Goal: Task Accomplishment & Management: Manage account settings

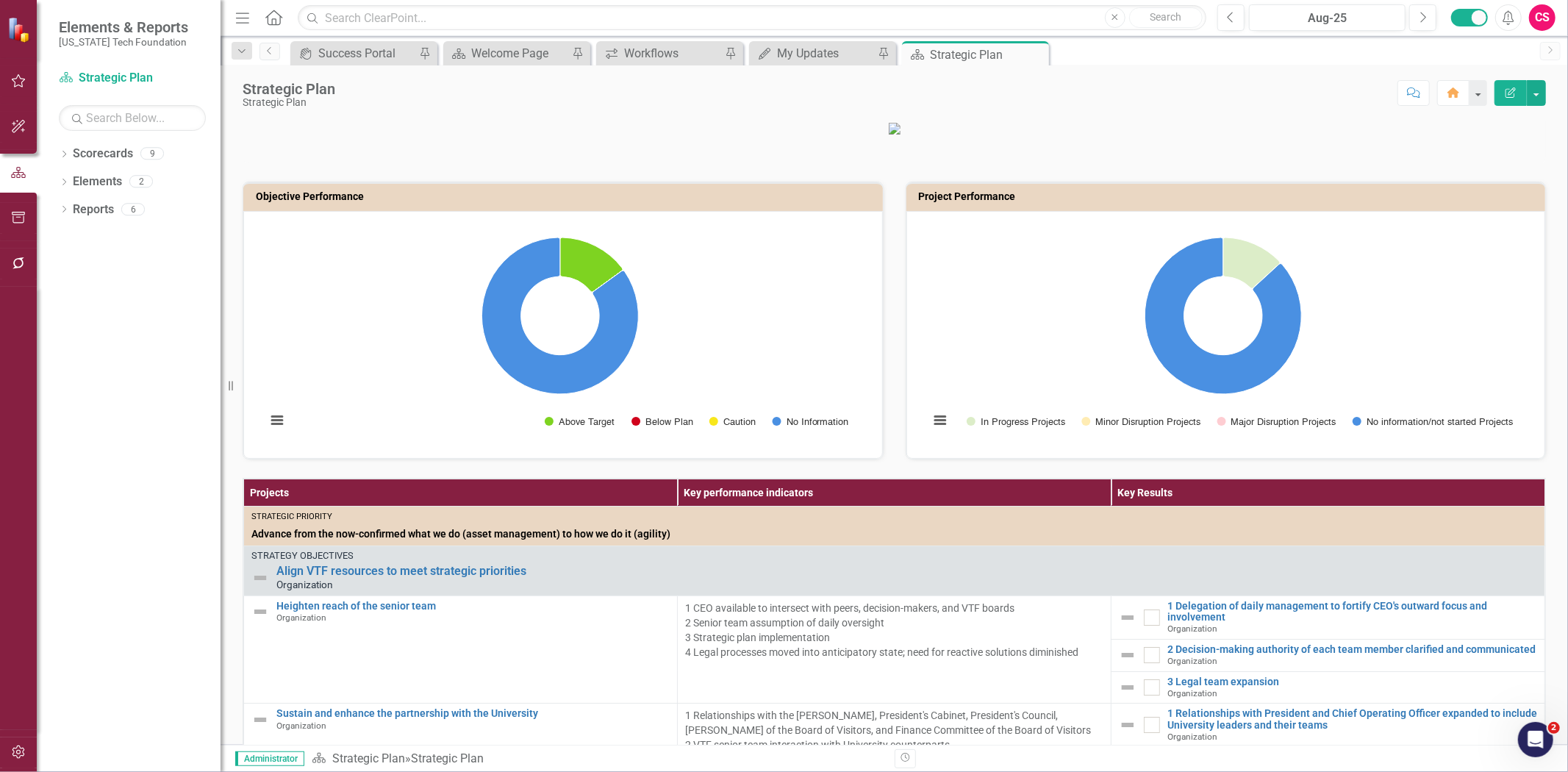
click at [361, 124] on p at bounding box center [895, 128] width 1304 height 14
click at [105, 151] on link "Scorecards" at bounding box center [102, 153] width 60 height 17
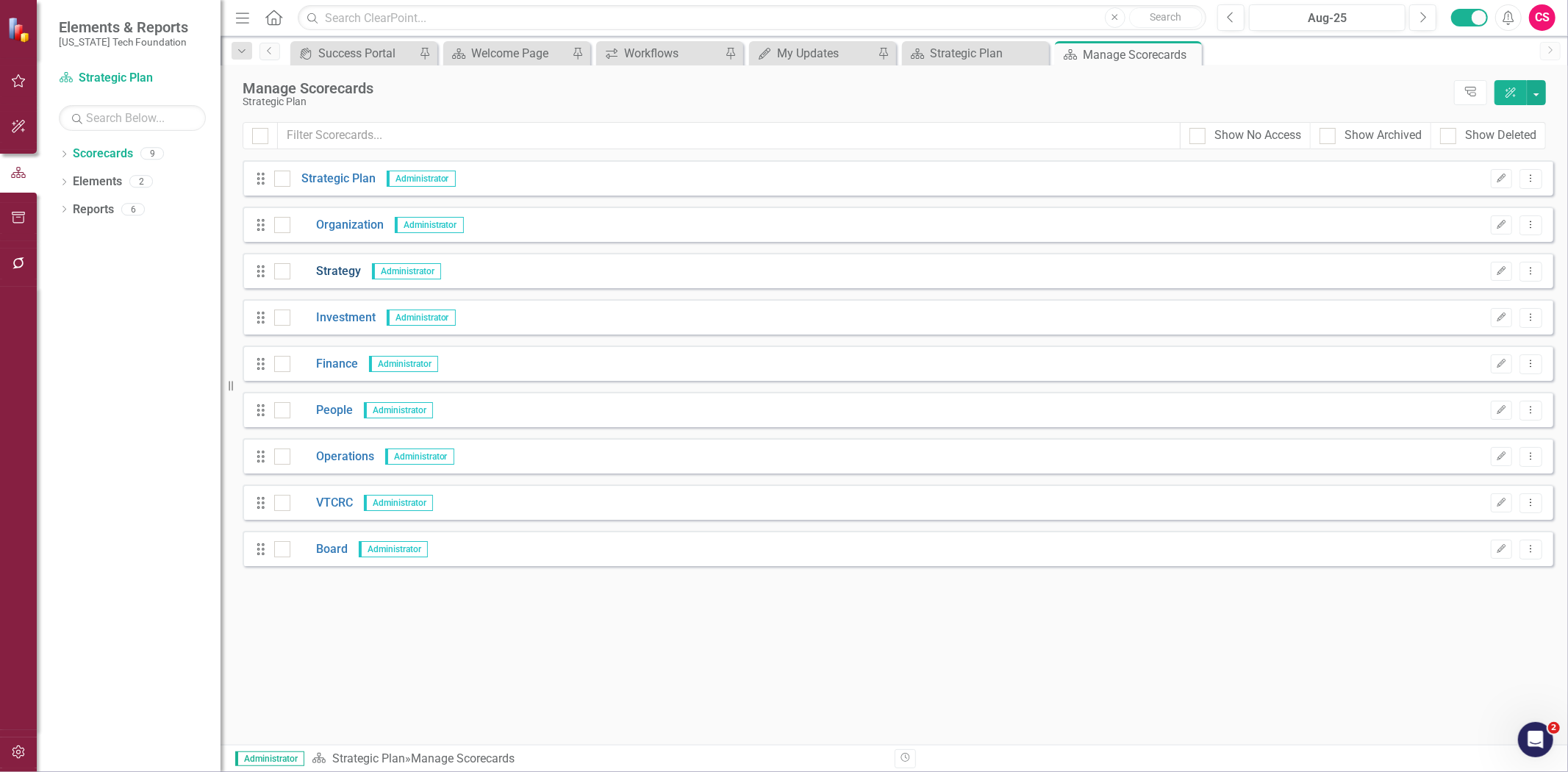
click at [331, 273] on link "Strategy" at bounding box center [326, 271] width 70 height 17
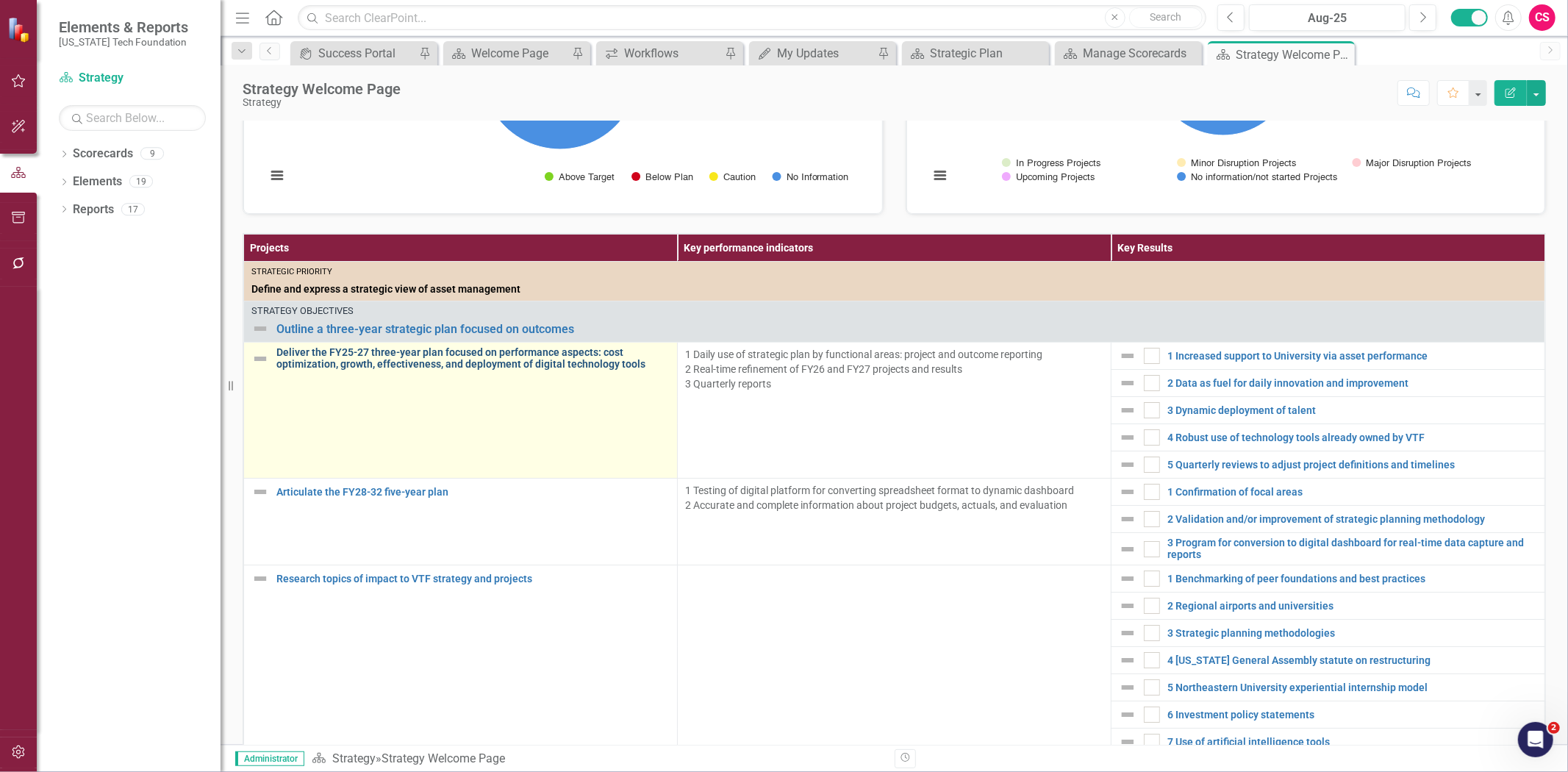
click at [406, 359] on link "Deliver the FY25-27 three-year plan focused on performance aspects: cost optimi…" at bounding box center [473, 358] width 393 height 23
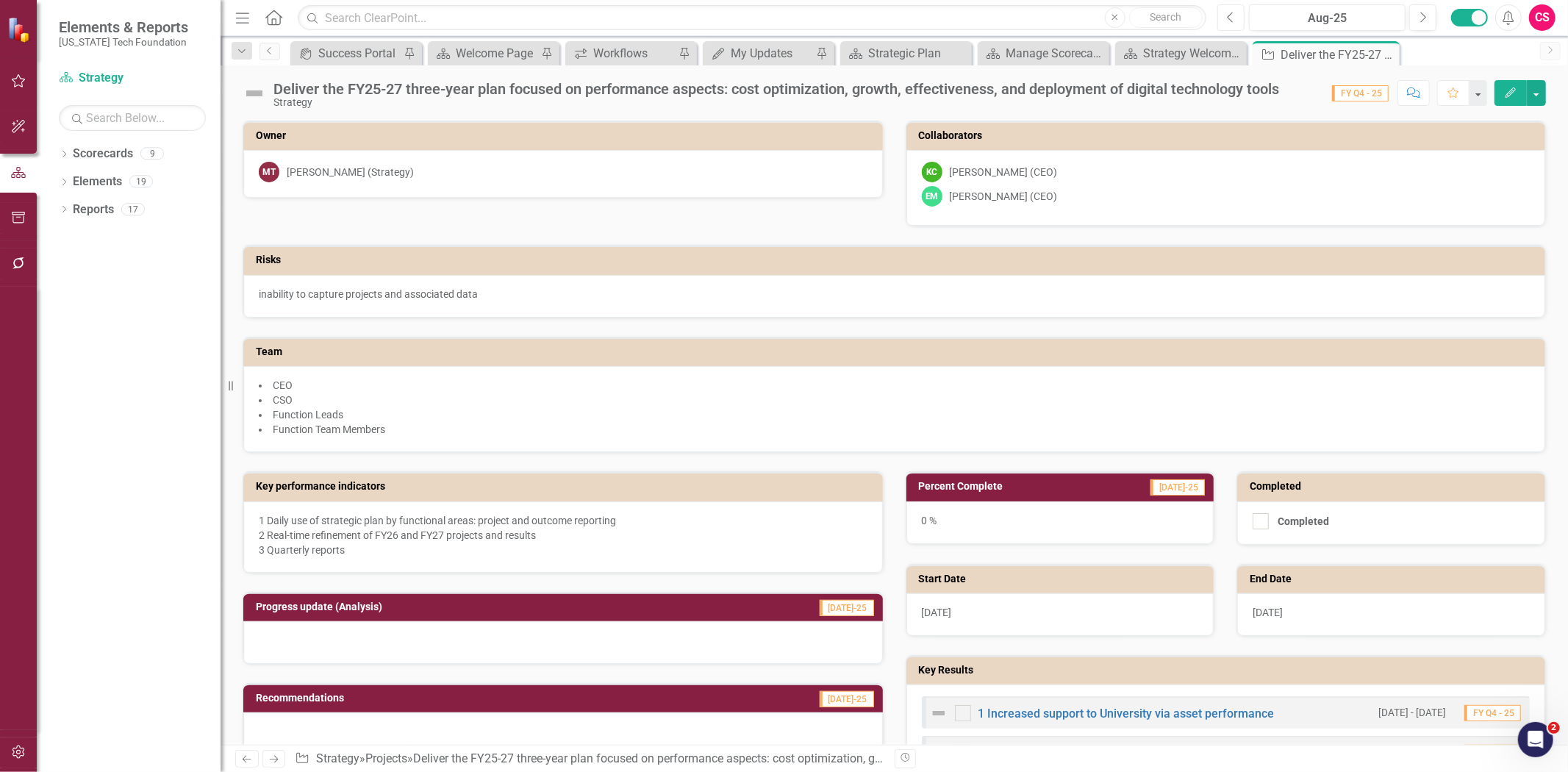
click at [1244, 27] on div "Previous Aug-25 Next" at bounding box center [1330, 18] width 226 height 26
click at [1236, 21] on button "Previous" at bounding box center [1231, 18] width 27 height 26
click at [15, 751] on icon "button" at bounding box center [18, 752] width 15 height 12
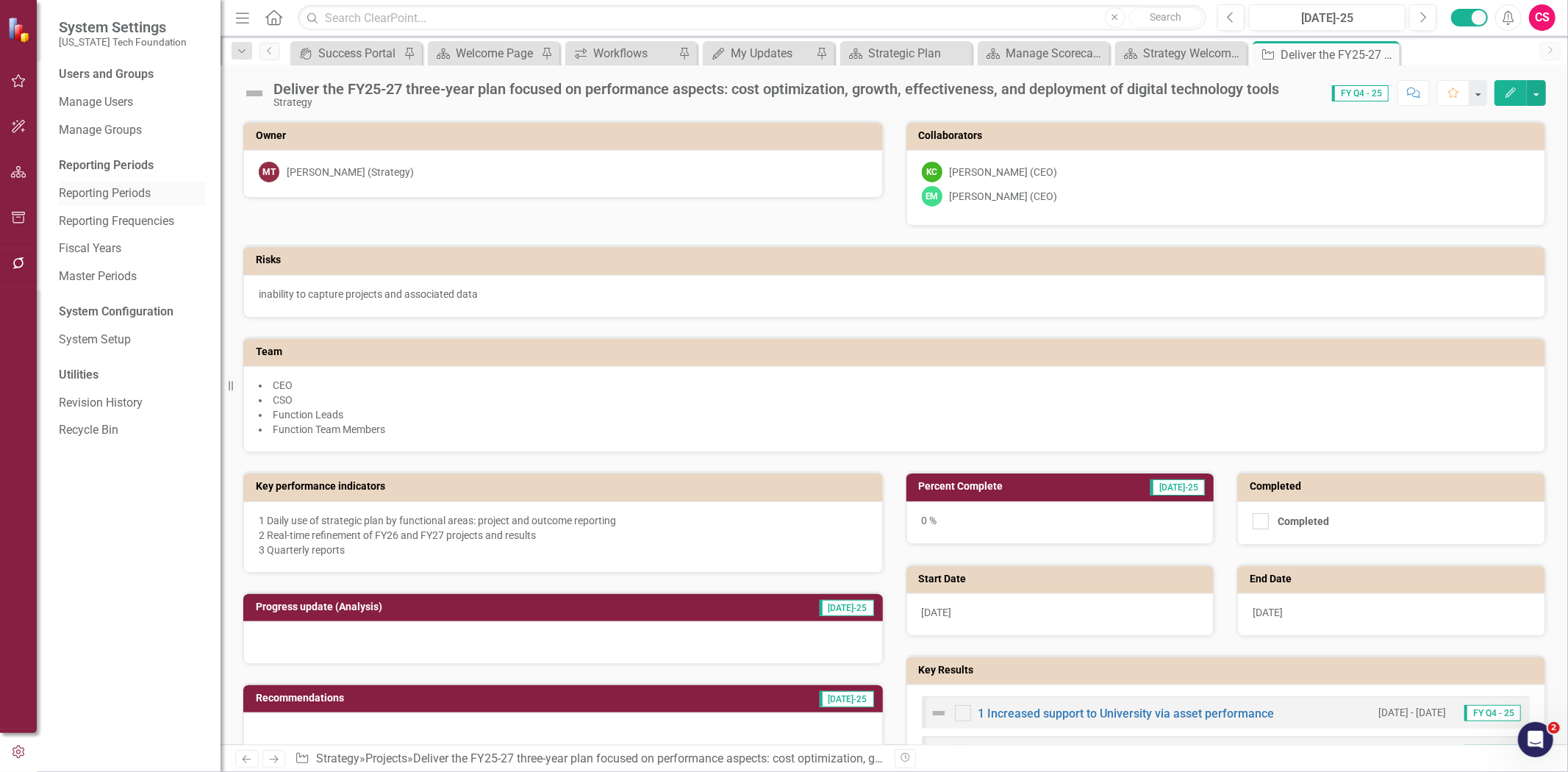
drag, startPoint x: 142, startPoint y: 193, endPoint x: 143, endPoint y: 185, distance: 8.1
click at [142, 192] on link "Reporting Periods" at bounding box center [133, 193] width 147 height 17
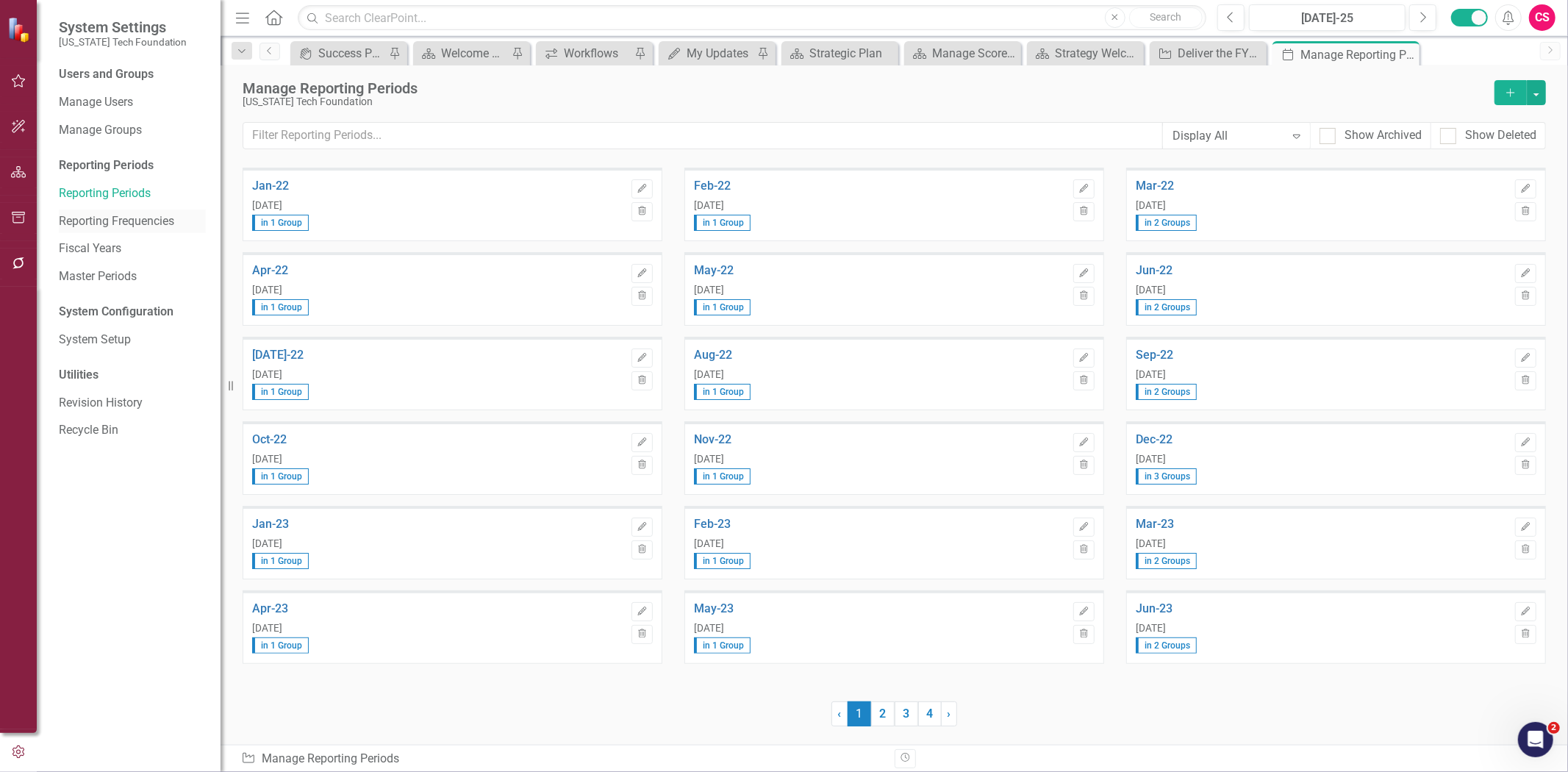
click at [165, 221] on link "Reporting Frequencies" at bounding box center [133, 221] width 147 height 17
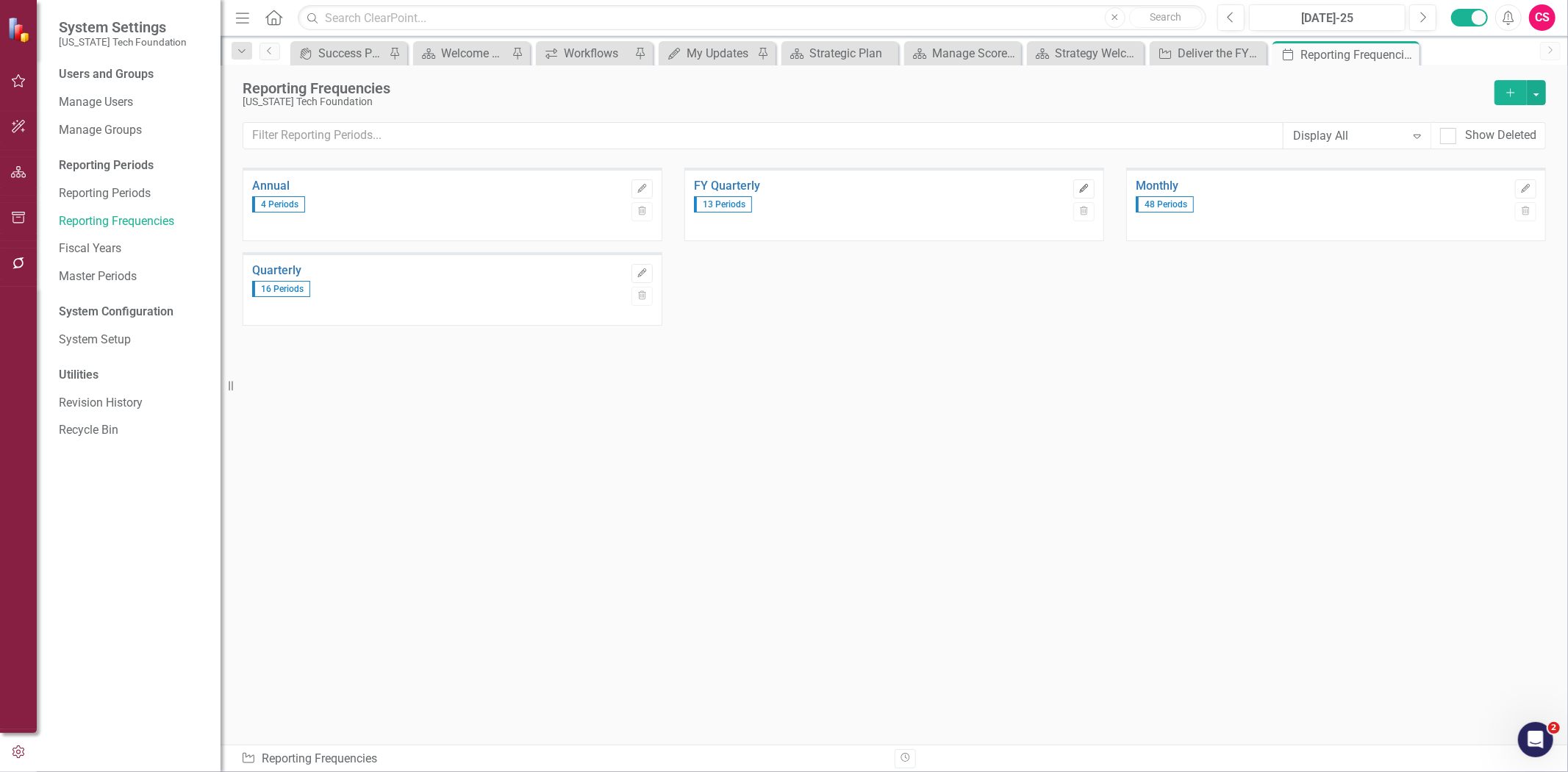
click at [1086, 185] on icon "Edit" at bounding box center [1084, 189] width 11 height 9
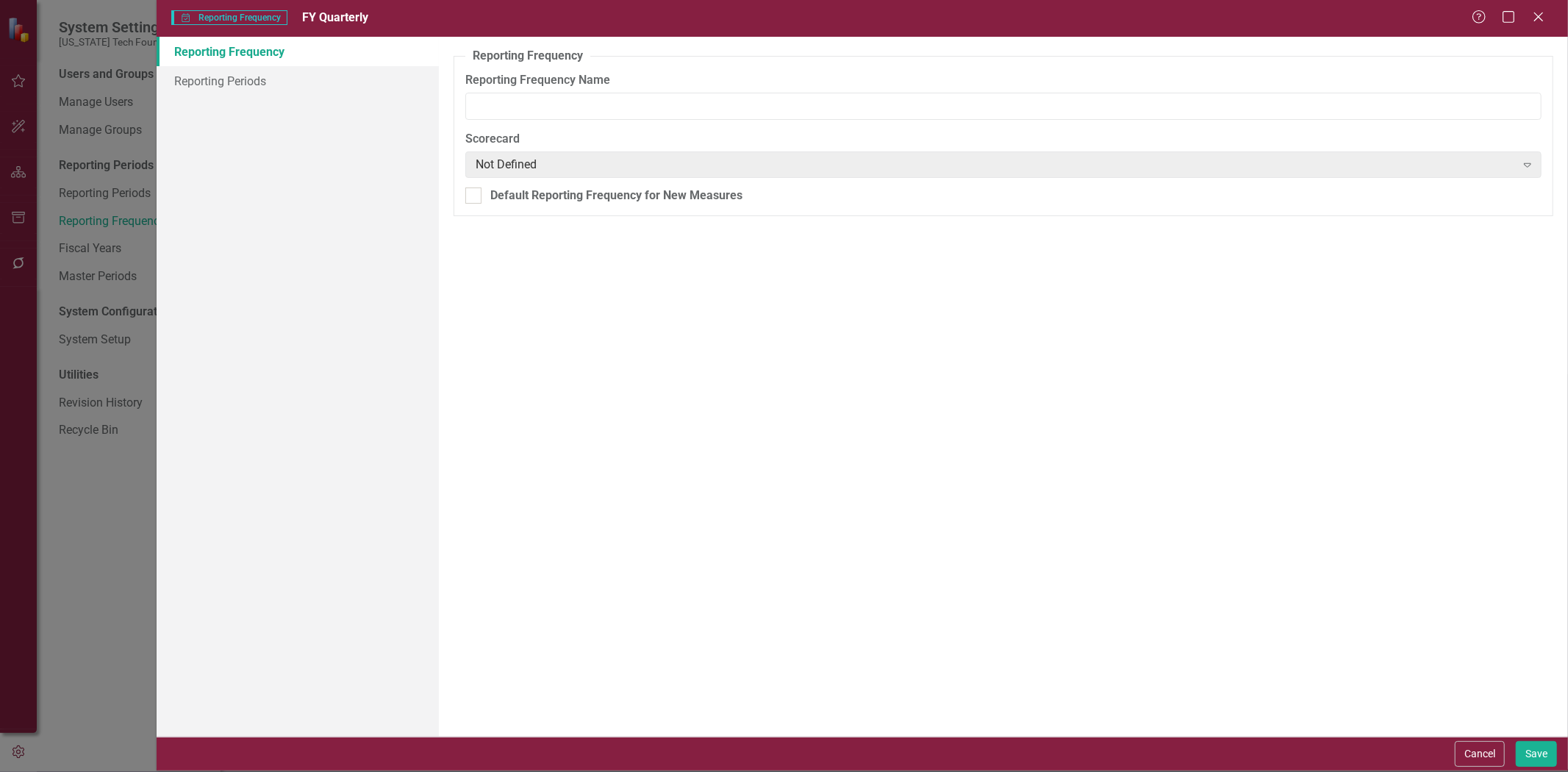
type input "FY Quarterly"
click at [371, 67] on link "Reporting Periods" at bounding box center [297, 81] width 282 height 30
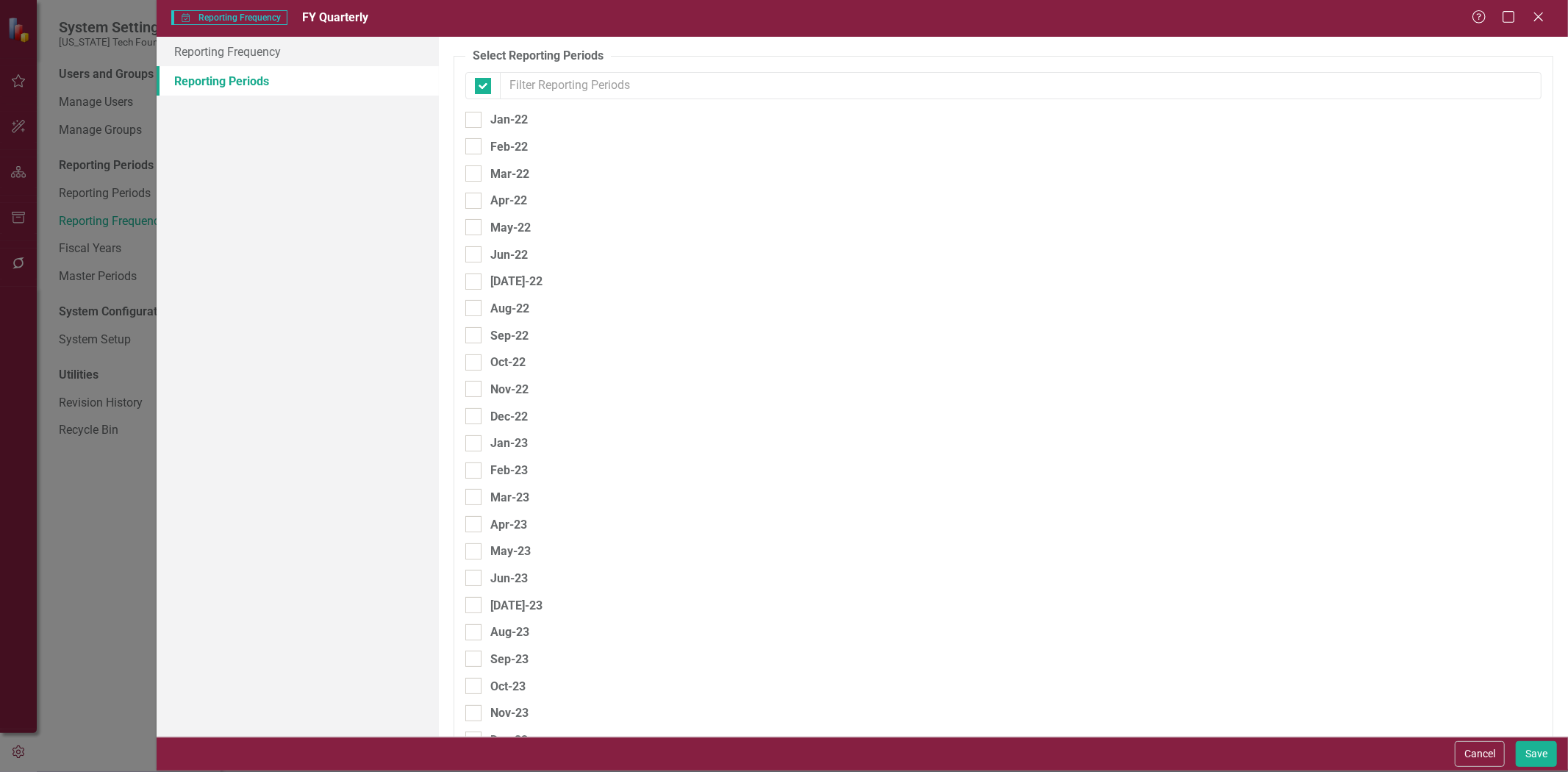
checkbox input "false"
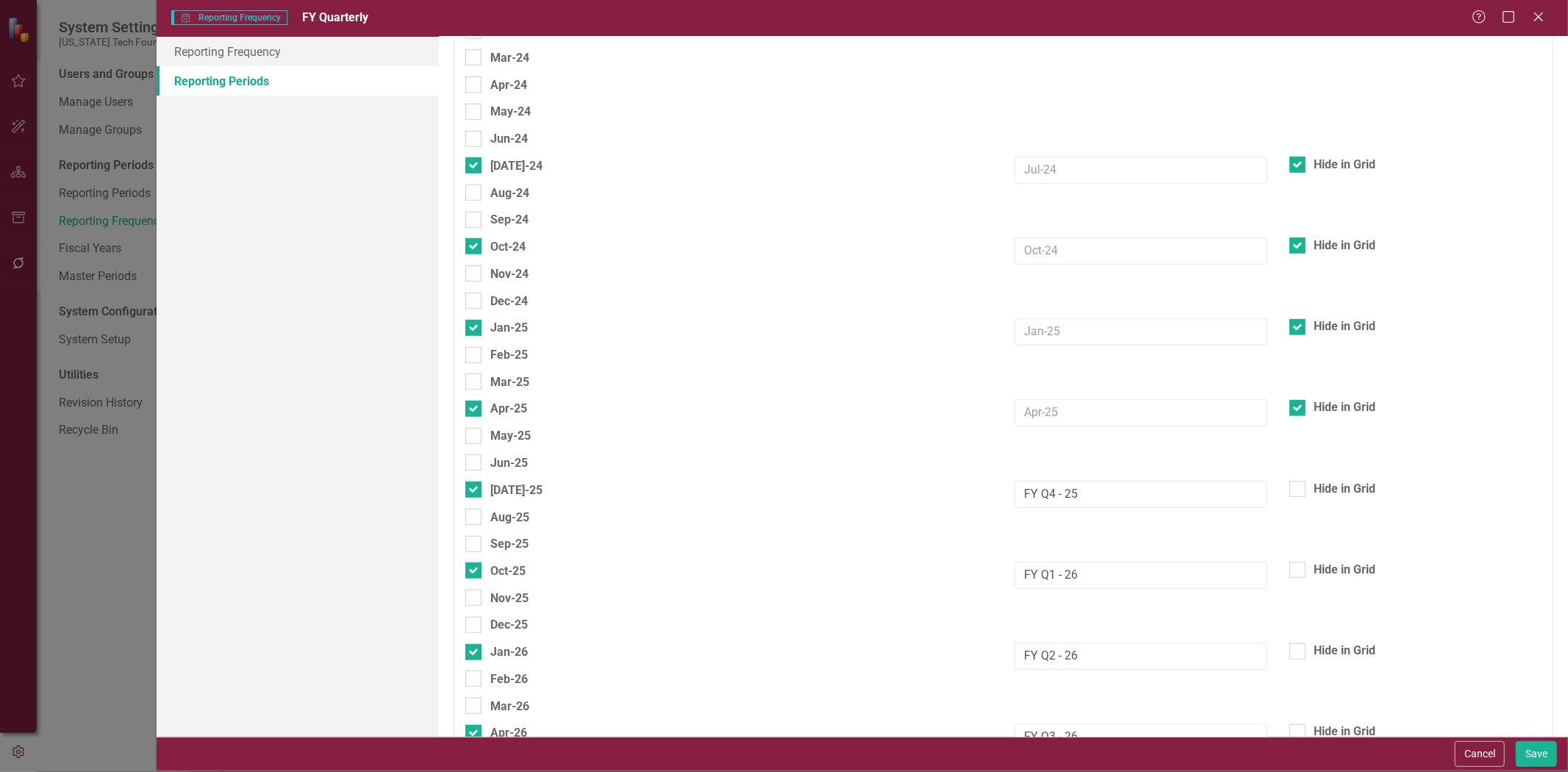
scroll to position [735, 0]
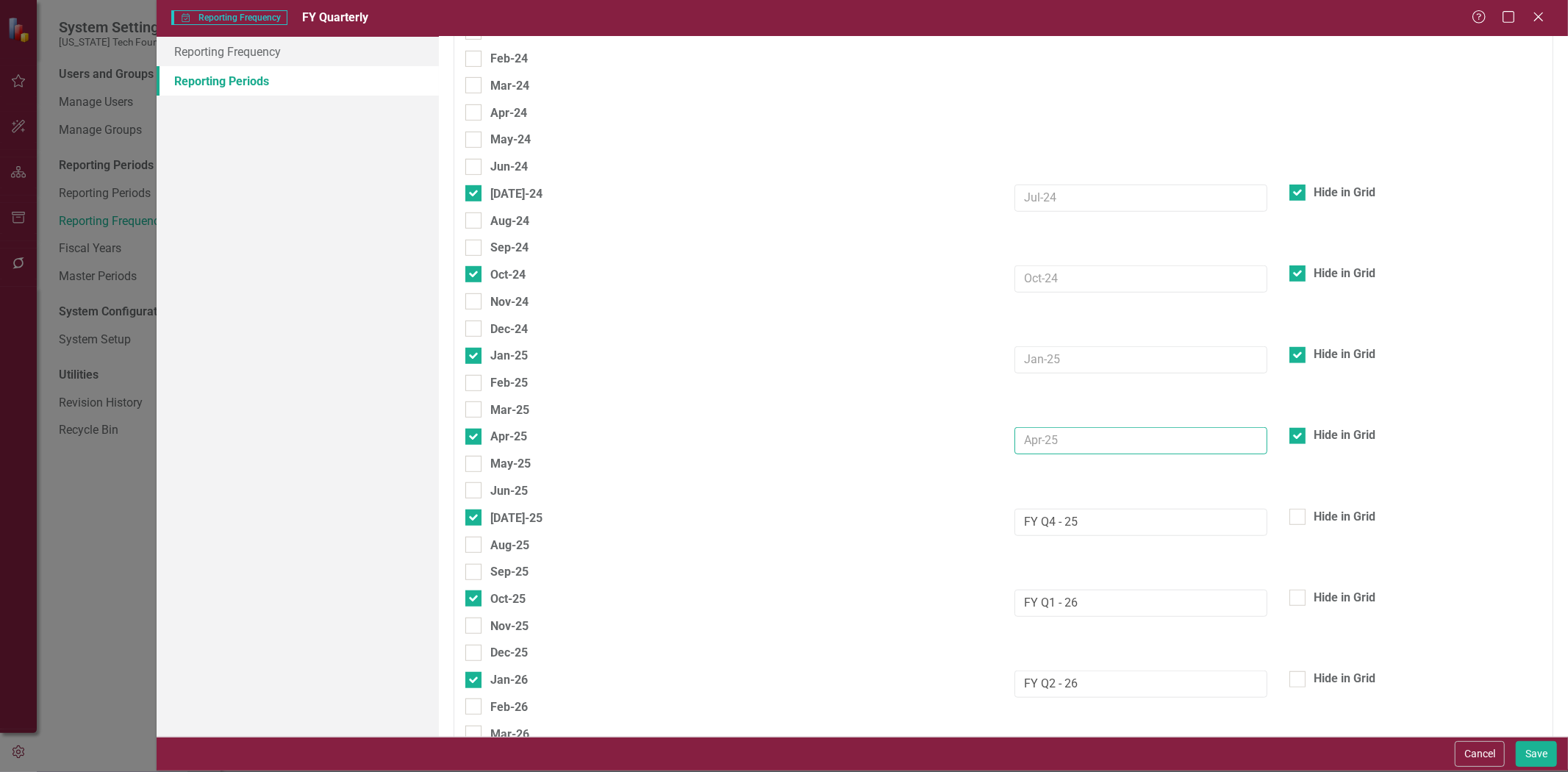
click at [1054, 428] on input "text" at bounding box center [1141, 441] width 252 height 27
type input "25Q1"
